Goal: Task Accomplishment & Management: Manage account settings

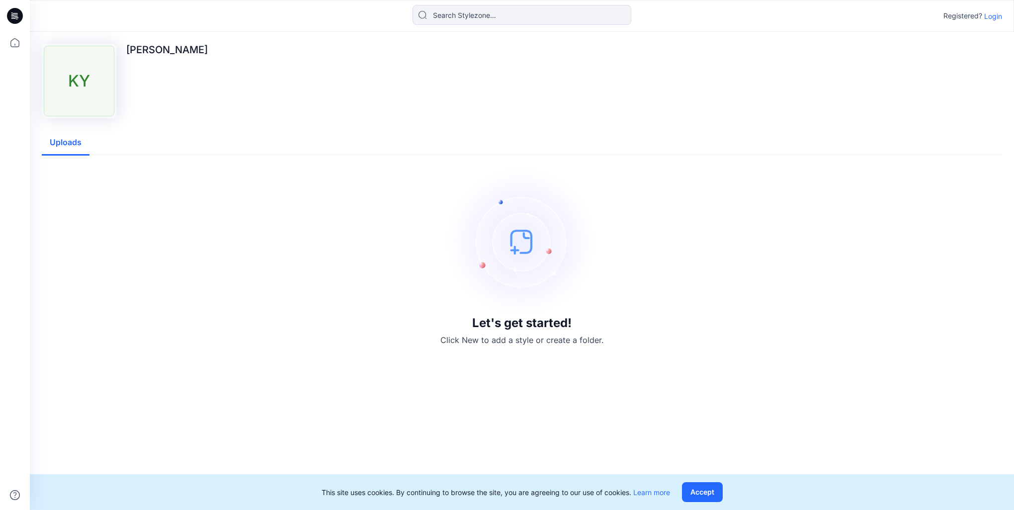
click at [995, 16] on p "Login" at bounding box center [993, 16] width 18 height 10
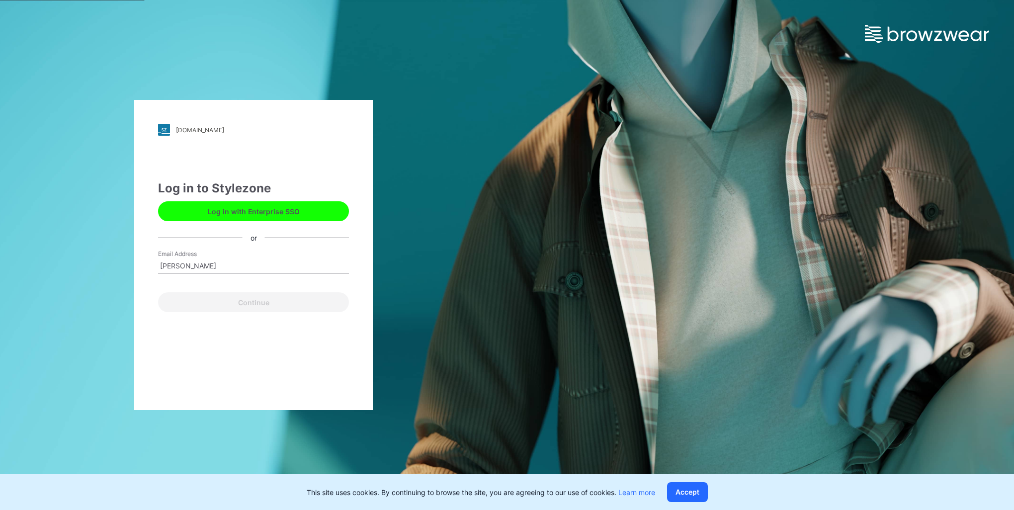
type input "[EMAIL_ADDRESS][DOMAIN_NAME]"
click at [247, 302] on button "Continue" at bounding box center [253, 302] width 191 height 20
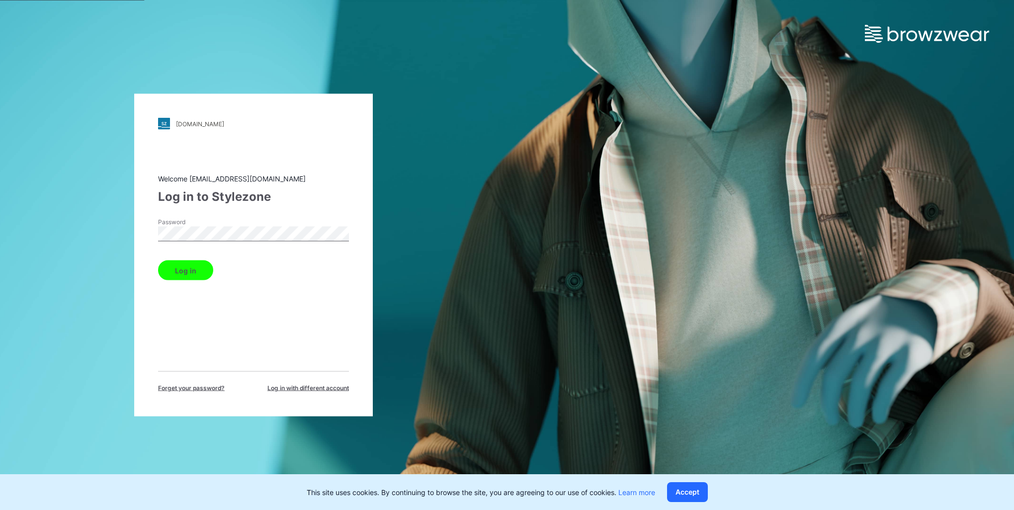
click at [185, 271] on button "Log in" at bounding box center [185, 270] width 55 height 20
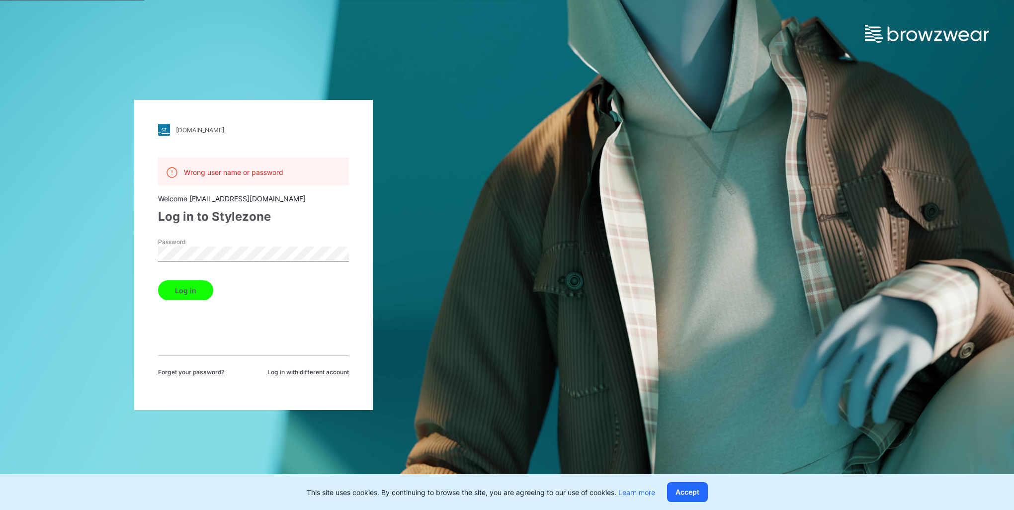
click at [0, 243] on html "[DOMAIN_NAME] Loading... Wrong user name or password Welcome [EMAIL_ADDRESS][DO…" at bounding box center [507, 255] width 1014 height 510
click at [312, 369] on span "Log in with different account" at bounding box center [308, 372] width 82 height 9
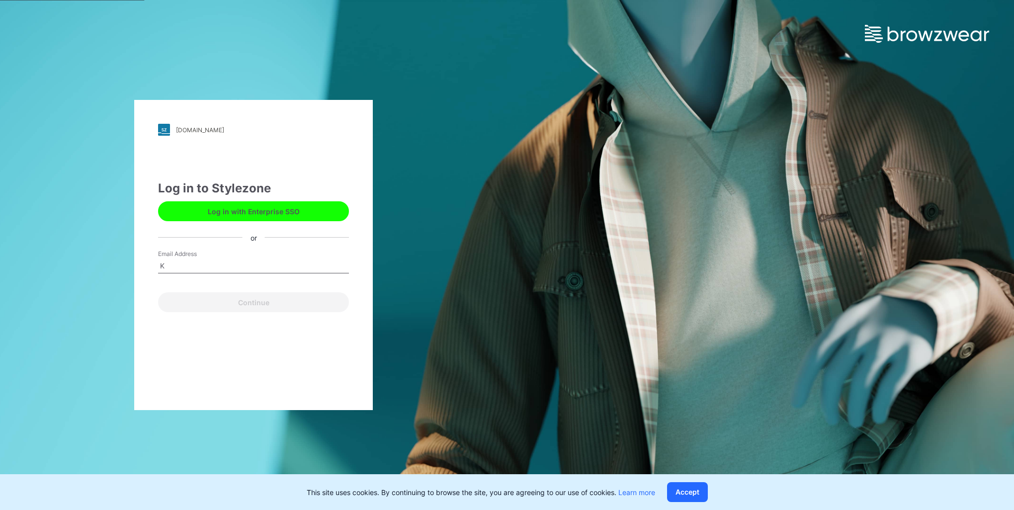
type input "[EMAIL_ADDRESS][DOMAIN_NAME]"
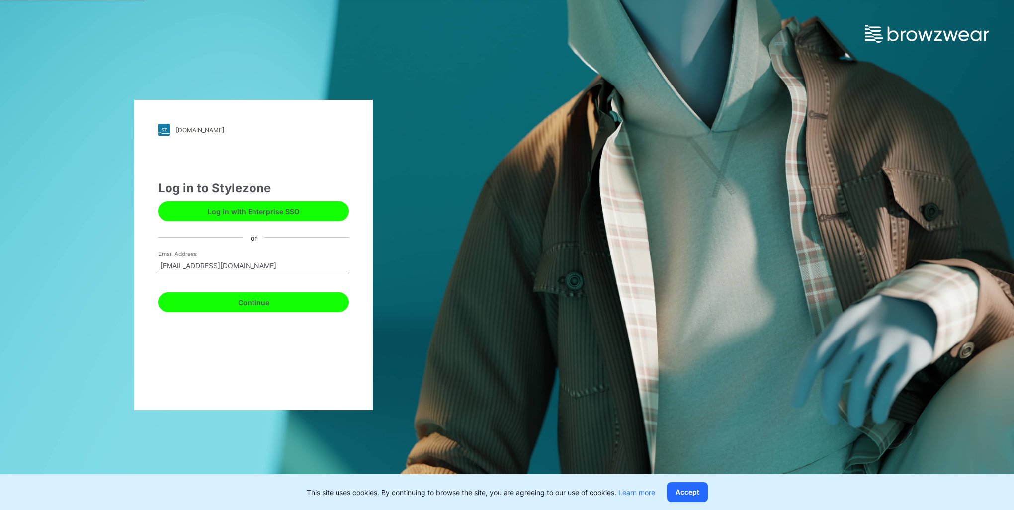
click at [249, 300] on button "Continue" at bounding box center [253, 302] width 191 height 20
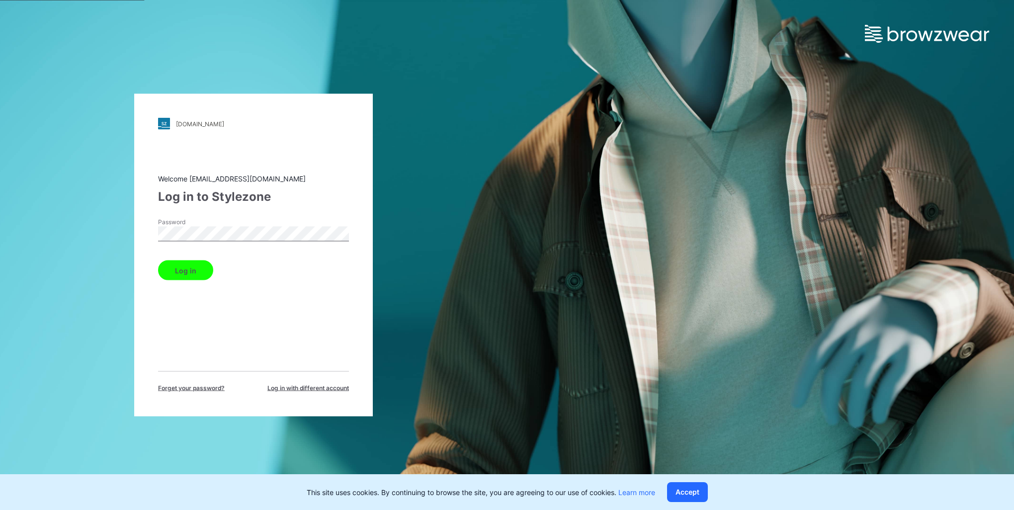
click at [182, 269] on button "Log in" at bounding box center [185, 270] width 55 height 20
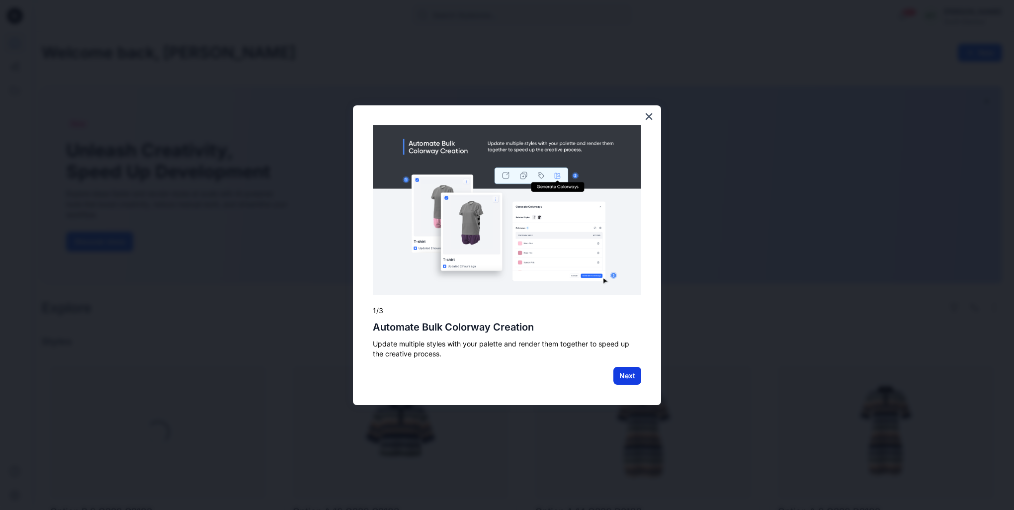
click at [625, 378] on button "Next" at bounding box center [627, 376] width 28 height 18
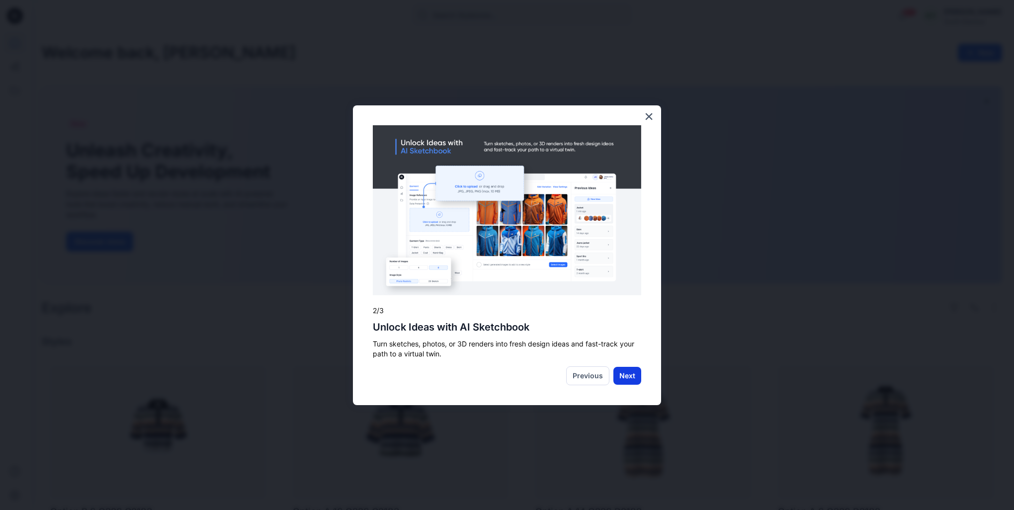
click at [626, 377] on button "Next" at bounding box center [627, 376] width 28 height 18
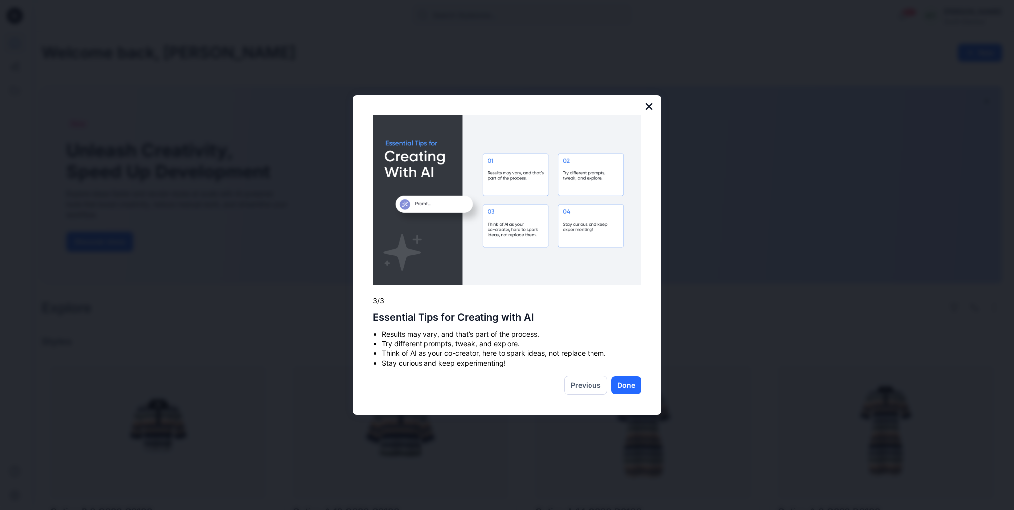
click at [649, 106] on button "×" at bounding box center [648, 106] width 9 height 16
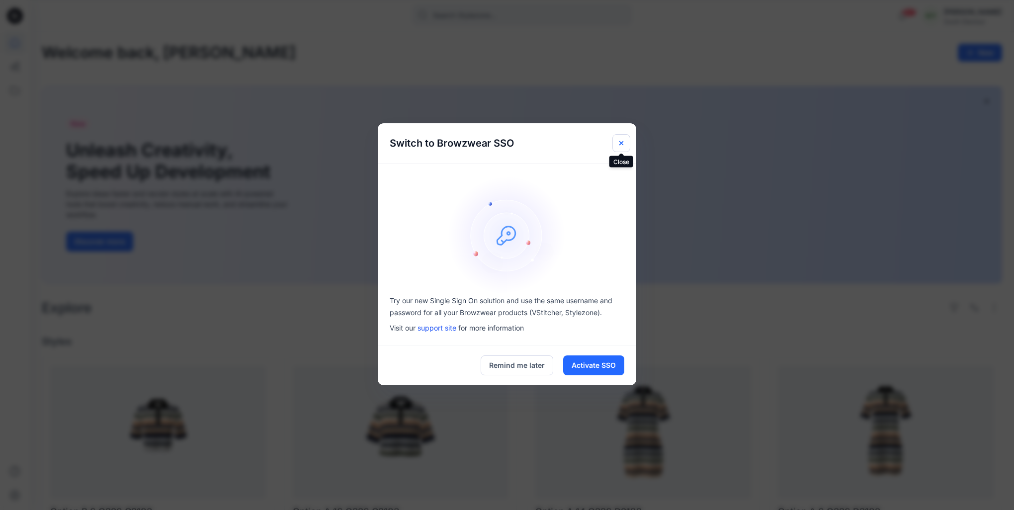
click at [622, 141] on icon "Close" at bounding box center [621, 143] width 8 height 8
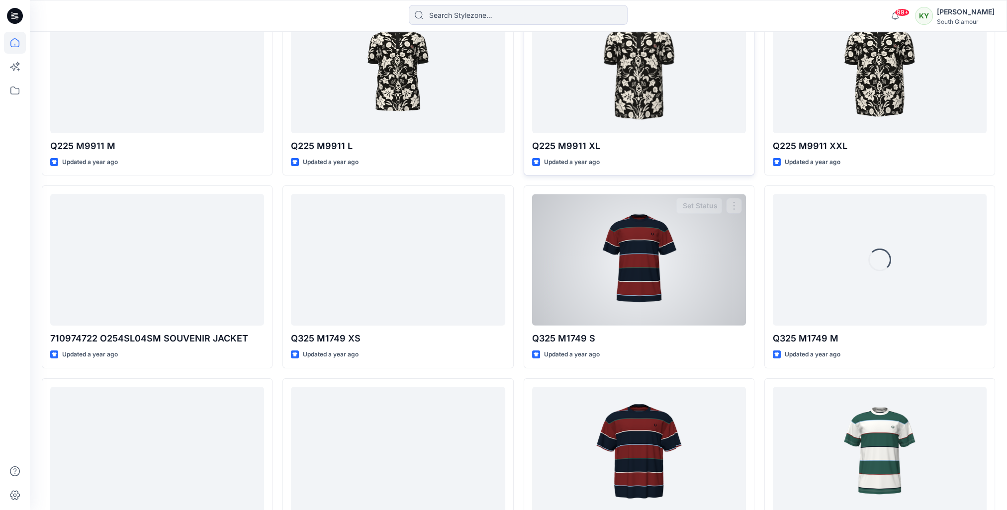
scroll to position [4797, 0]
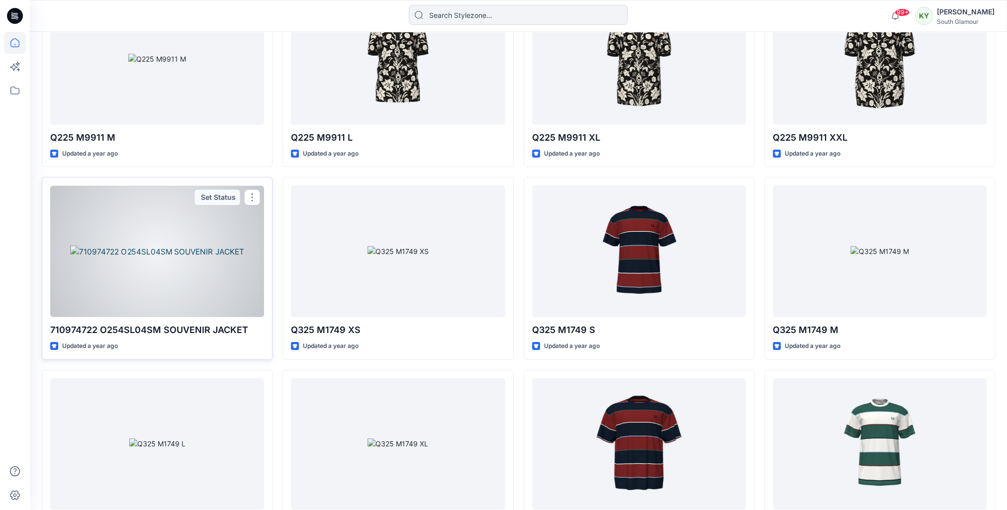
click at [158, 256] on div at bounding box center [157, 251] width 214 height 132
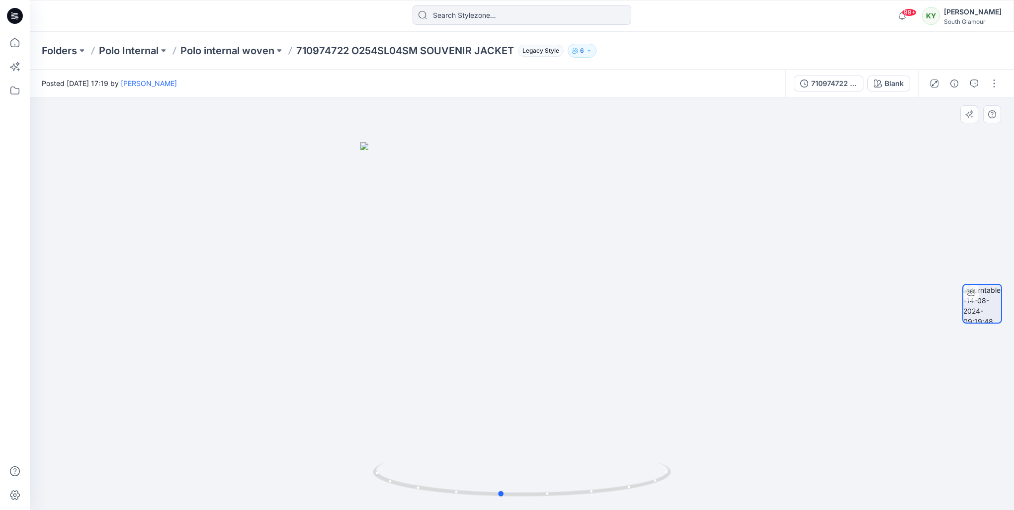
drag, startPoint x: 507, startPoint y: 309, endPoint x: 486, endPoint y: 317, distance: 23.0
click at [486, 317] on div at bounding box center [522, 303] width 984 height 413
click at [266, 51] on p "Polo internal woven" at bounding box center [227, 51] width 94 height 14
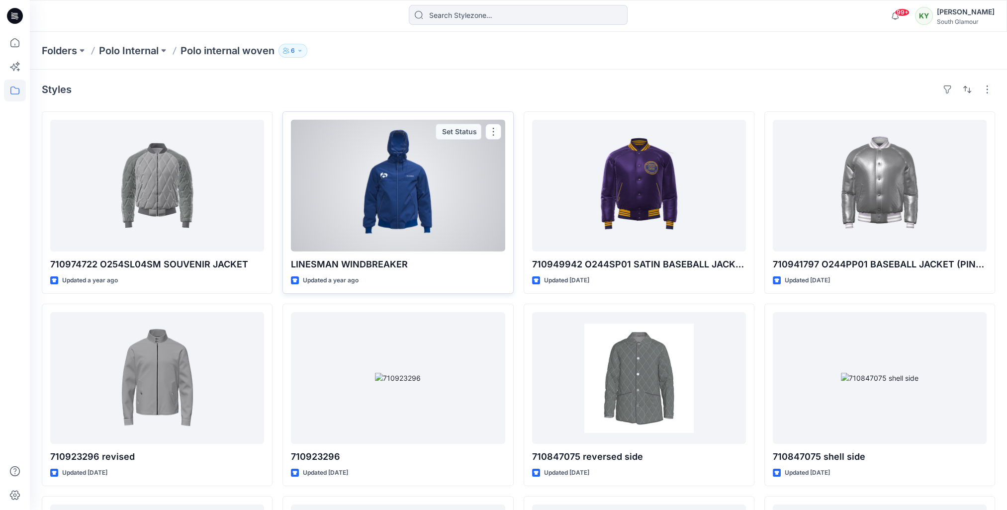
click at [449, 218] on div at bounding box center [398, 186] width 214 height 132
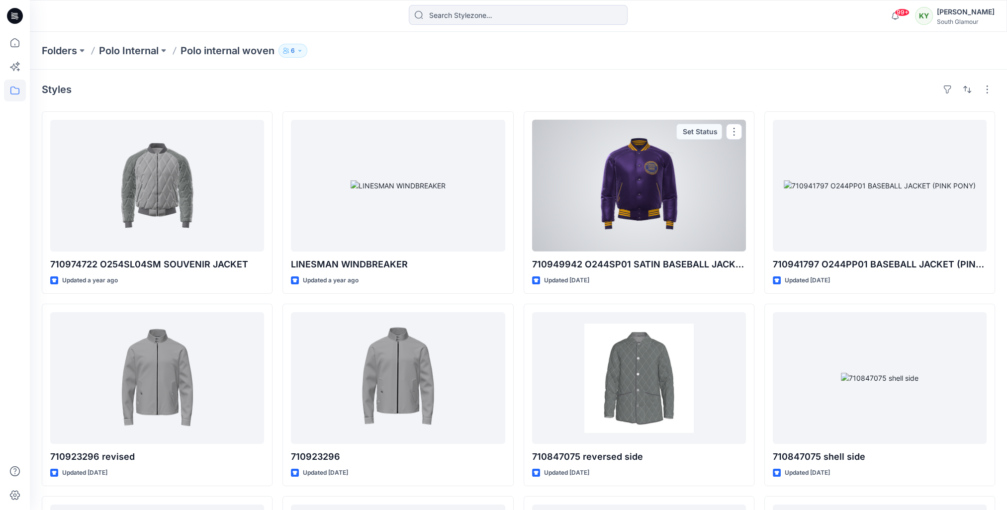
click at [600, 183] on div at bounding box center [639, 186] width 214 height 132
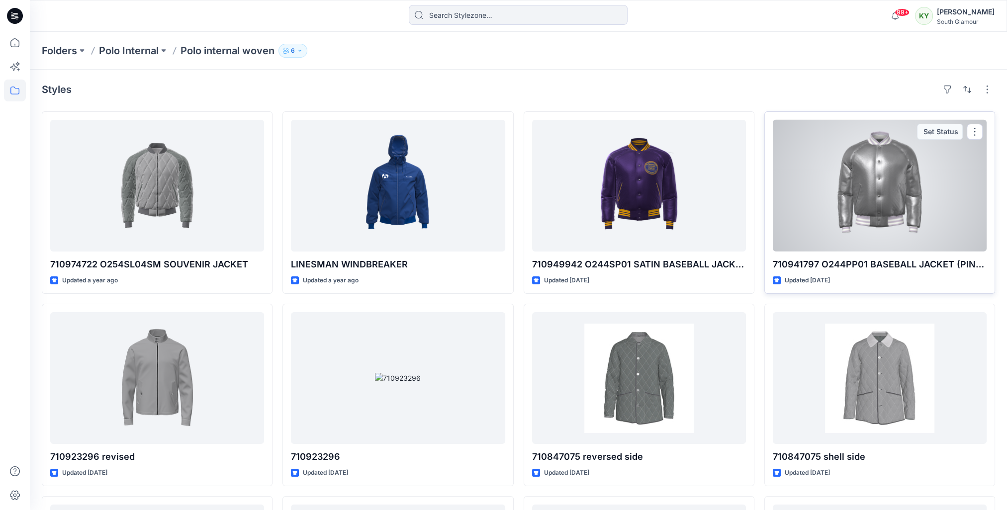
click at [889, 219] on div at bounding box center [879, 186] width 214 height 132
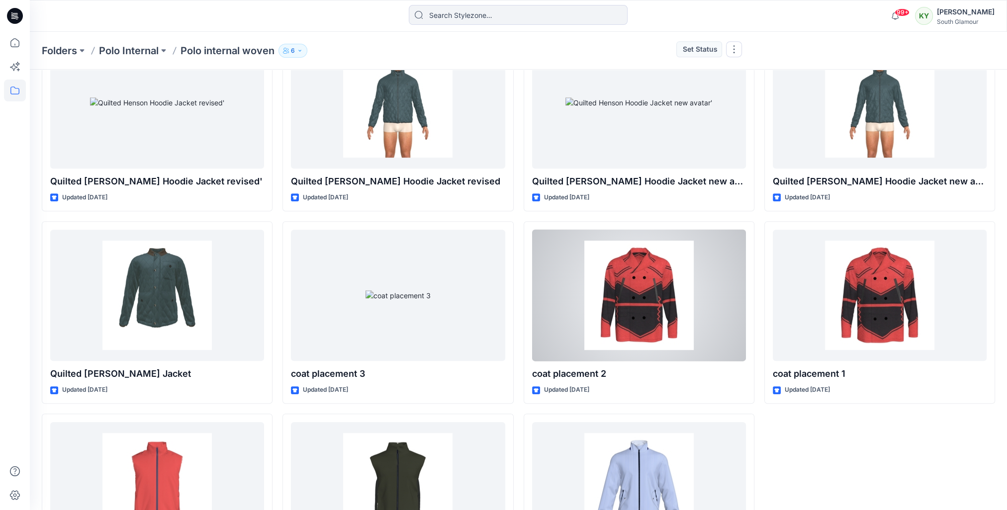
scroll to position [757, 0]
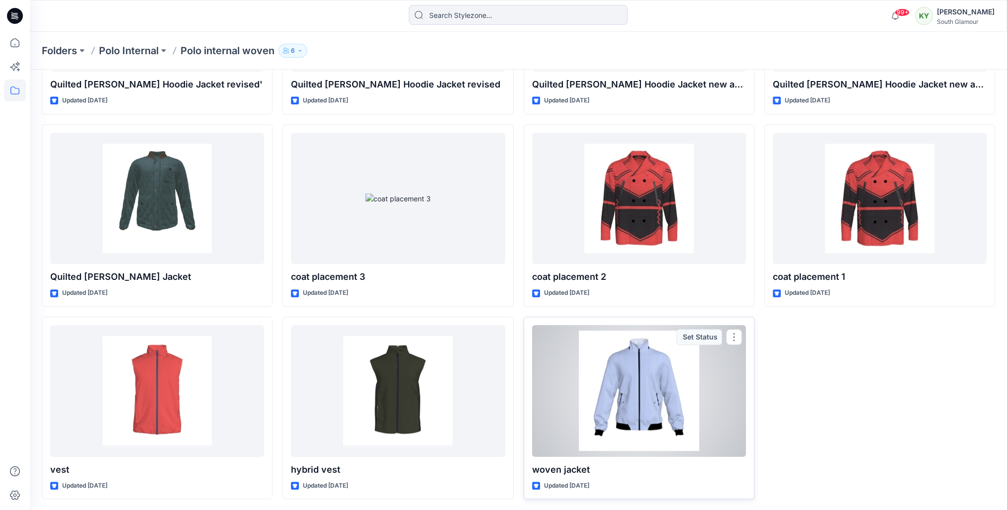
click at [634, 371] on div at bounding box center [639, 391] width 214 height 132
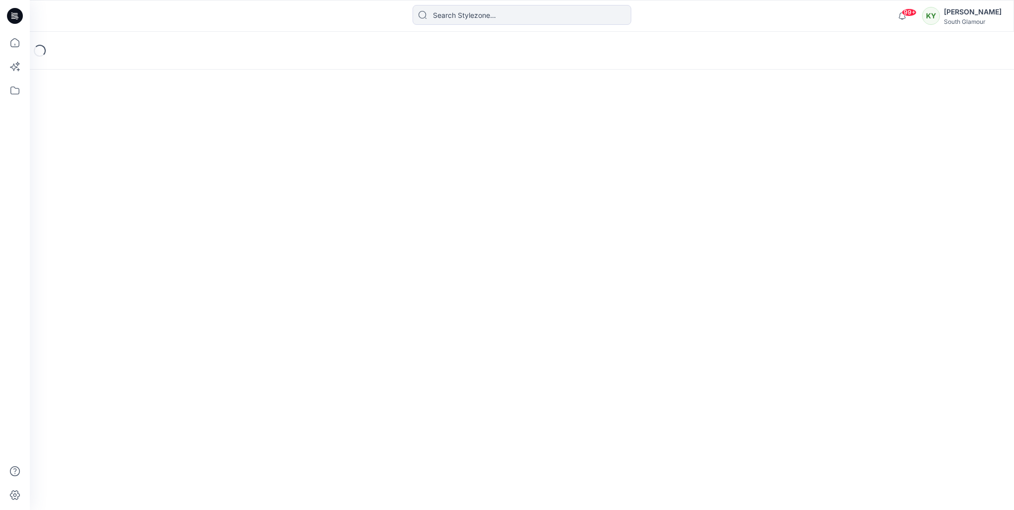
click at [634, 371] on div "Loading..." at bounding box center [522, 271] width 984 height 478
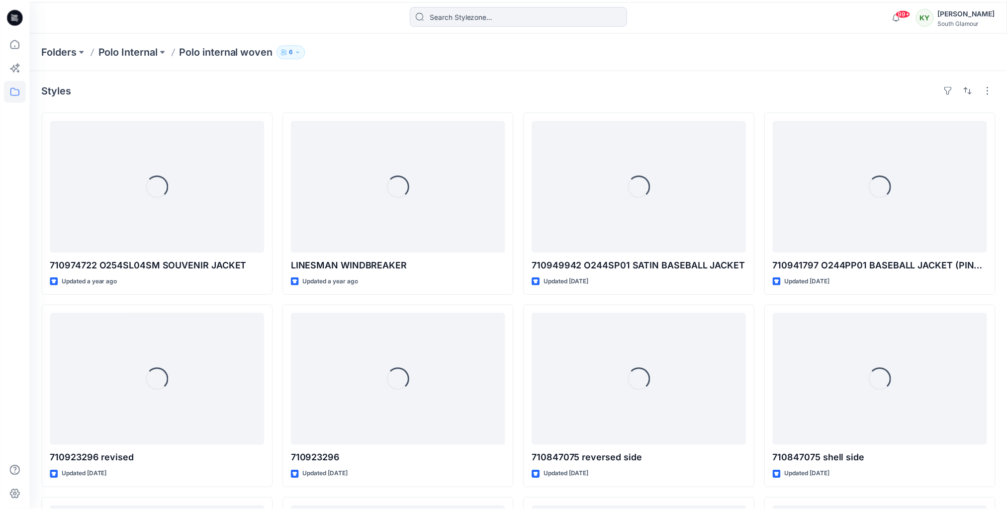
scroll to position [757, 0]
